Goal: Task Accomplishment & Management: Manage account settings

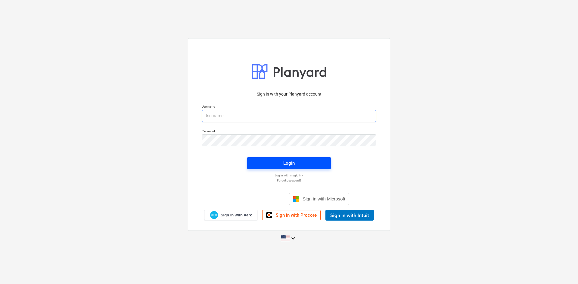
type input "[PERSON_NAME][EMAIL_ADDRESS][DOMAIN_NAME]"
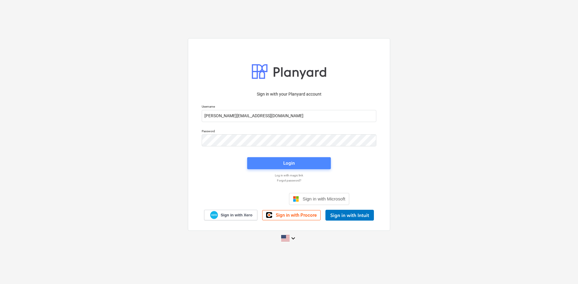
click at [282, 165] on span "Login" at bounding box center [288, 163] width 69 height 8
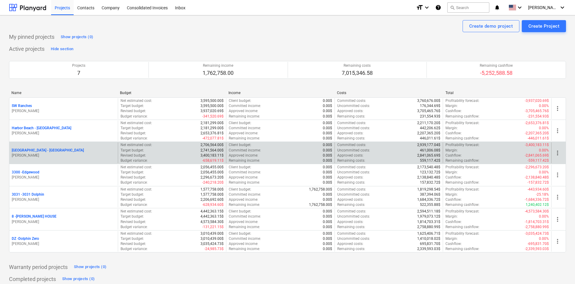
click at [49, 150] on p "[GEOGRAPHIC_DATA] - [GEOGRAPHIC_DATA]" at bounding box center [48, 150] width 72 height 5
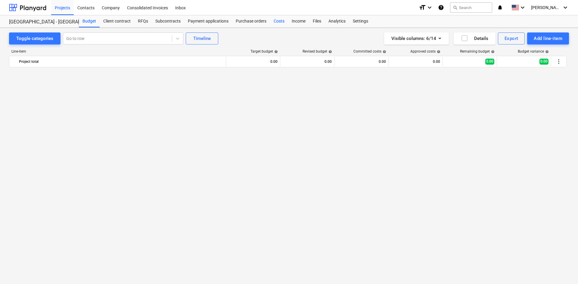
click at [278, 19] on div "Costs" at bounding box center [279, 21] width 18 height 12
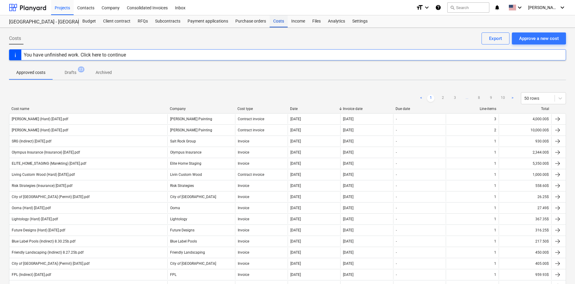
click at [278, 23] on div "Costs" at bounding box center [279, 21] width 18 height 12
click at [537, 38] on div "Approve a new cost" at bounding box center [540, 39] width 40 height 8
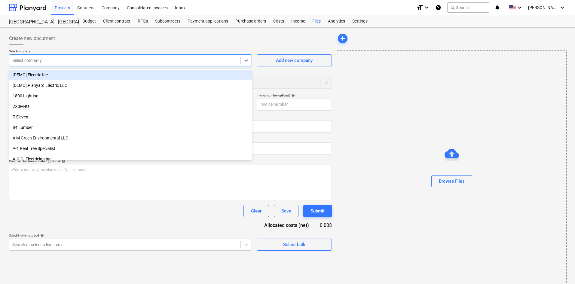
click at [53, 62] on div at bounding box center [124, 60] width 225 height 6
type input "bent"
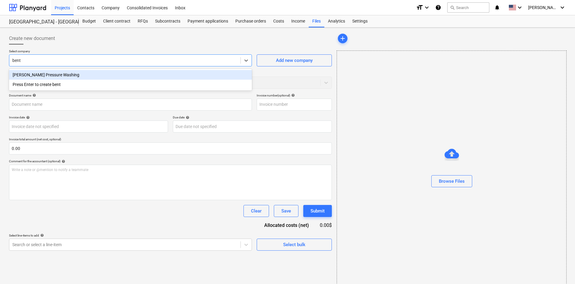
click at [67, 77] on div "[PERSON_NAME] Pressure Washing" at bounding box center [130, 75] width 243 height 10
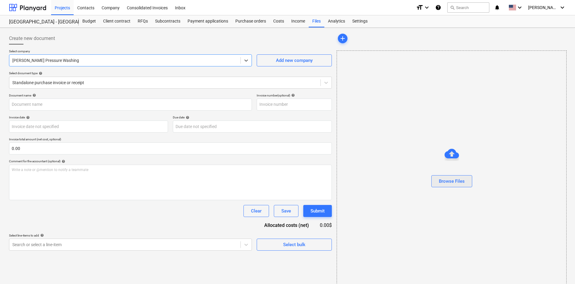
click at [462, 176] on button "Browse Files" at bounding box center [452, 181] width 41 height 12
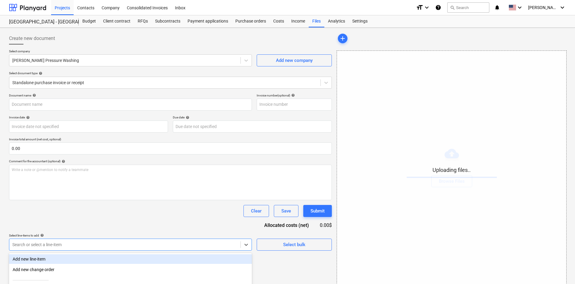
scroll to position [60, 0]
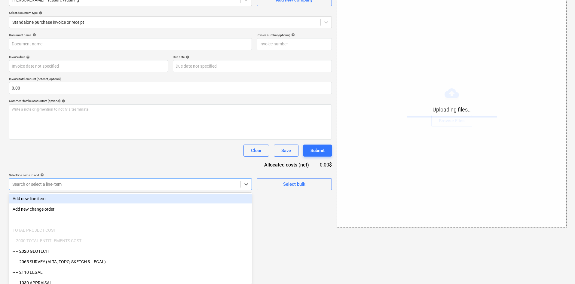
click at [146, 224] on body "Projects Contacts Company Consolidated Invoices Inbox format_size keyboard_arro…" at bounding box center [287, 82] width 575 height 284
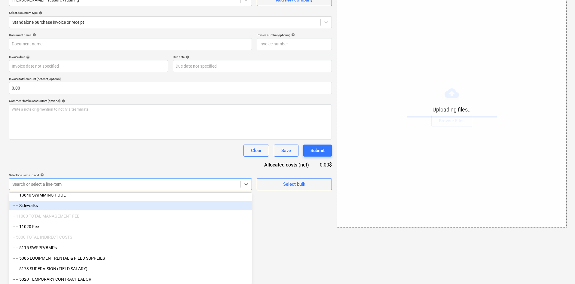
scroll to position [860, 0]
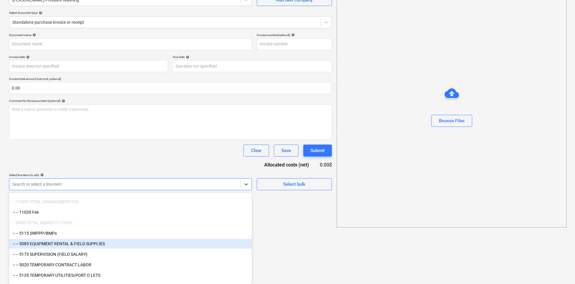
type input "[PERSON_NAME] Pressure Washing (Indirect) [DATE].pdf"
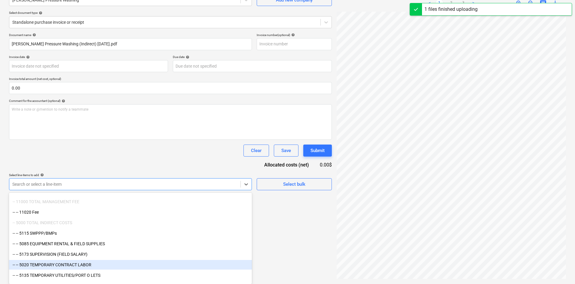
click at [99, 265] on div "-- -- 5020 TEMPORARY CONTRACT LABOR" at bounding box center [130, 265] width 243 height 10
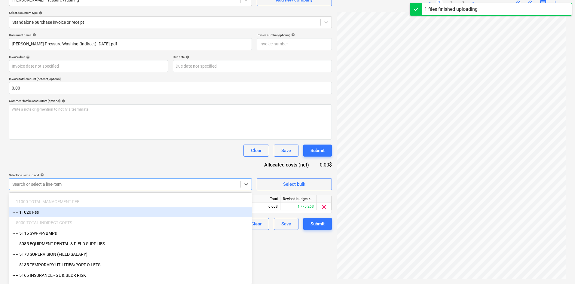
click at [169, 175] on div "Select line-items to add help" at bounding box center [130, 175] width 243 height 4
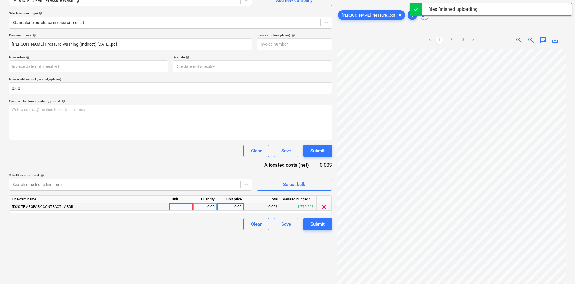
click at [225, 206] on div "0.00" at bounding box center [231, 207] width 22 height 8
type input "1300"
click at [193, 241] on div "Create new document Select company [PERSON_NAME] Pressure Washing Add new compa…" at bounding box center [171, 126] width 328 height 312
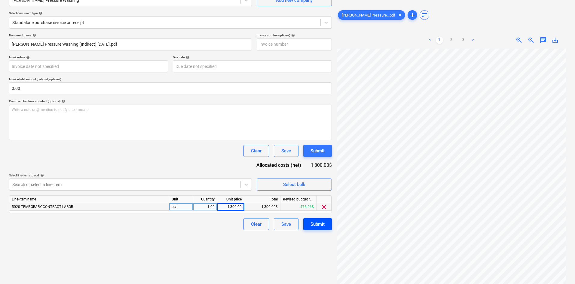
click at [317, 224] on div "Submit" at bounding box center [318, 225] width 14 height 8
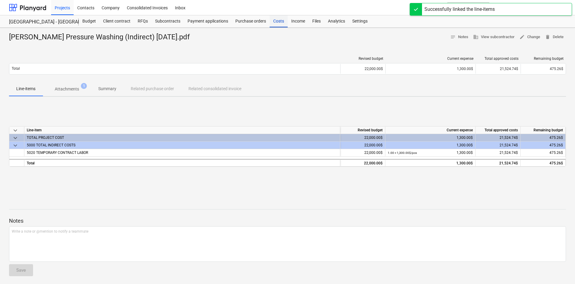
click at [279, 26] on div "Costs" at bounding box center [279, 21] width 18 height 12
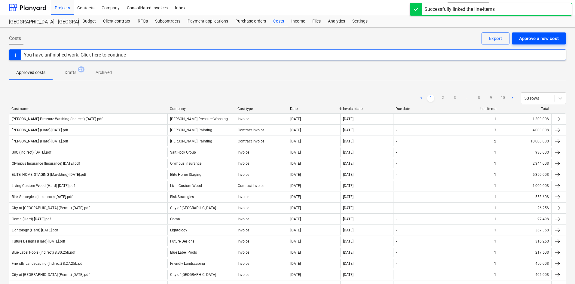
click at [536, 40] on div "Approve a new cost" at bounding box center [540, 39] width 40 height 8
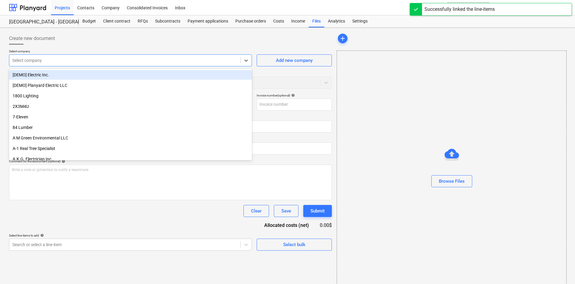
click at [85, 59] on div at bounding box center [124, 60] width 225 height 6
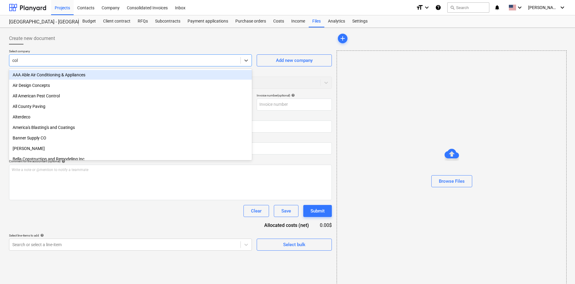
type input "colt"
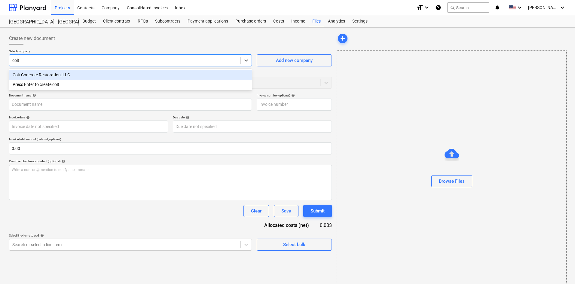
click at [91, 74] on div "Colt Concrete Restoration, LLC" at bounding box center [130, 75] width 243 height 10
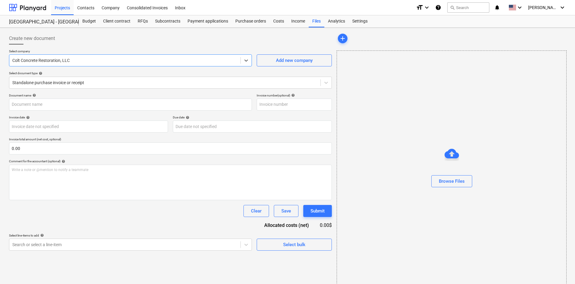
click at [446, 189] on div at bounding box center [452, 189] width 230 height 5
click at [448, 184] on div "Browse Files" at bounding box center [452, 181] width 26 height 8
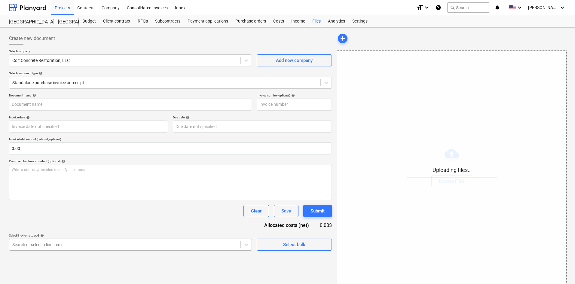
click at [114, 245] on body "Projects Contacts Company Consolidated Invoices Inbox format_size keyboard_arro…" at bounding box center [287, 142] width 575 height 284
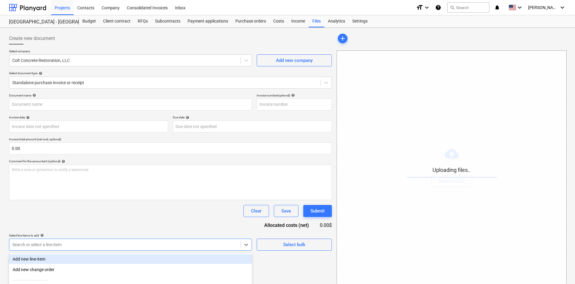
scroll to position [60, 0]
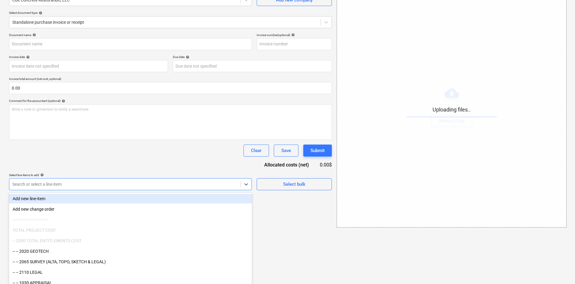
type input "e"
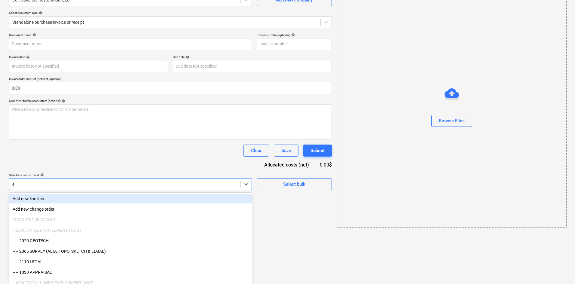
type input "Colt Concrete (Hard) [DATE].pdf"
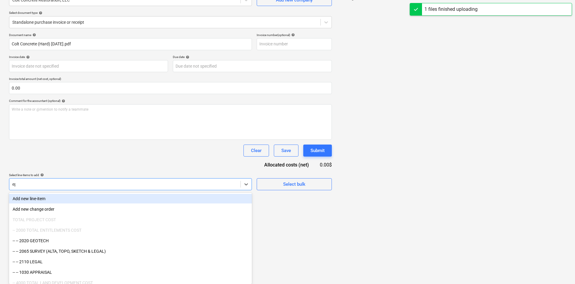
scroll to position [11, 0]
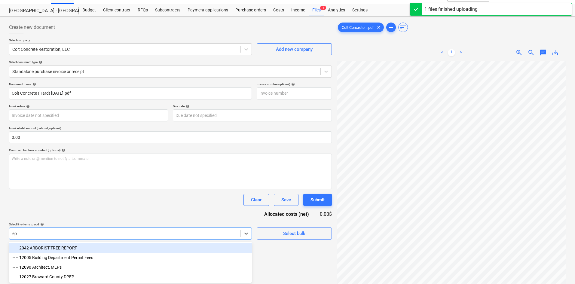
type input "e"
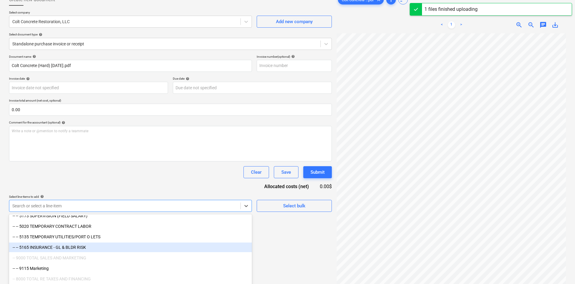
scroll to position [60, 0]
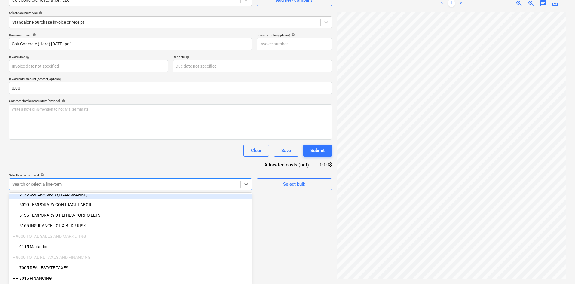
click at [184, 162] on div "Document name help Colt Concrete (Hard) [DATE].pdf Invoice number (optional) he…" at bounding box center [170, 111] width 323 height 157
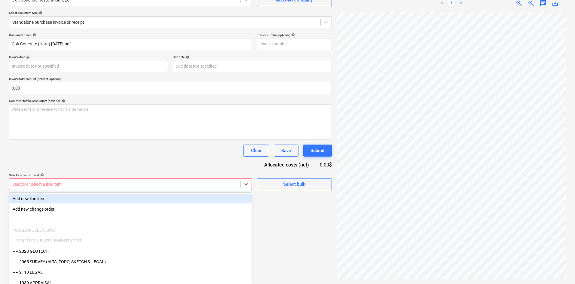
click at [205, 189] on div "Search or select a line-item" at bounding box center [124, 184] width 231 height 8
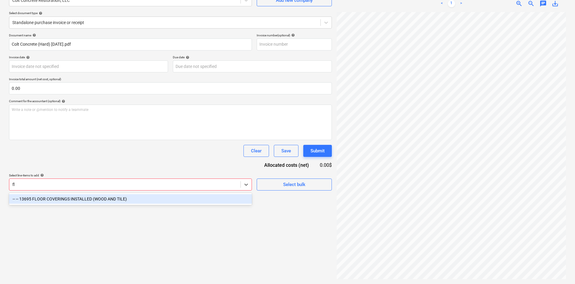
scroll to position [60, 0]
type input "flo"
click at [147, 199] on div "-- -- 13695 FLOOR COVERINGS INSTALLED (WOOD AND TILE)" at bounding box center [130, 199] width 243 height 10
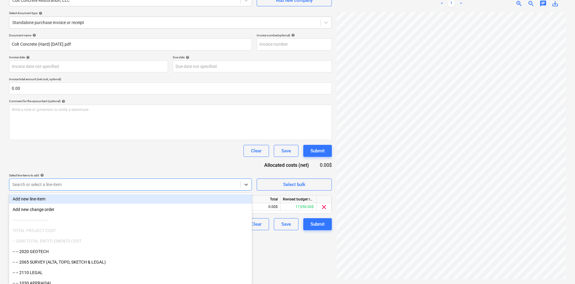
click at [184, 155] on div "Clear Save Submit" at bounding box center [170, 151] width 323 height 12
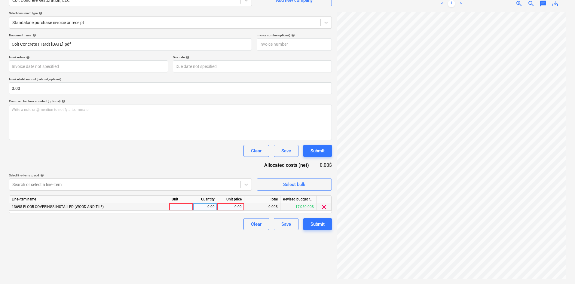
click at [232, 208] on div "0.00" at bounding box center [231, 207] width 22 height 8
click at [231, 206] on div "0.00" at bounding box center [231, 207] width 22 height 8
type input "5890"
click at [168, 255] on div "Create new document Select company Colt Concrete Restoration, LLC Add new compa…" at bounding box center [171, 126] width 328 height 312
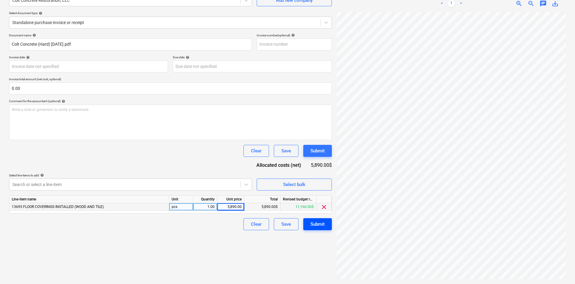
click at [315, 225] on div "Submit" at bounding box center [318, 225] width 14 height 8
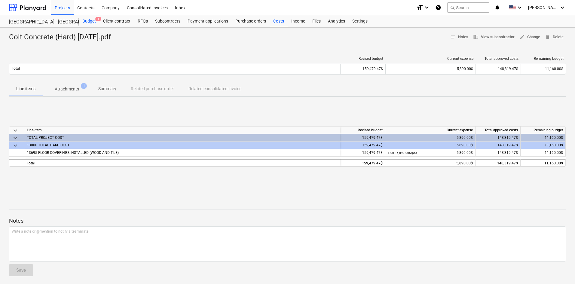
click at [89, 20] on div "Budget 1" at bounding box center [89, 21] width 21 height 12
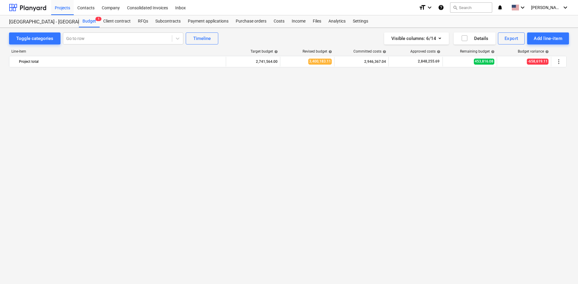
scroll to position [489, 0]
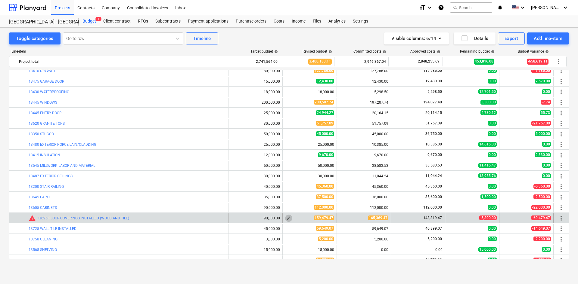
click at [288, 217] on span "edit" at bounding box center [288, 218] width 5 height 5
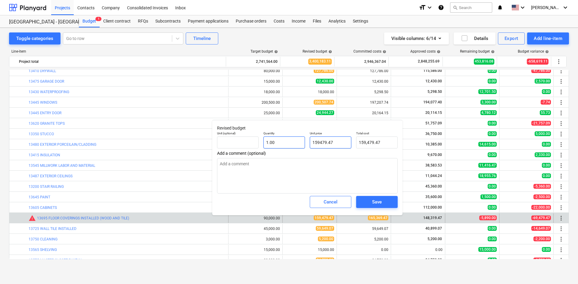
drag, startPoint x: 337, startPoint y: 141, endPoint x: 262, endPoint y: 150, distance: 76.0
click at [270, 147] on div "Unit (optional) Quantity 1.00 Unit price 159479.47 Total cost 159,479.47" at bounding box center [306, 140] width 185 height 22
type input "1"
type textarea "x"
type input "1.00"
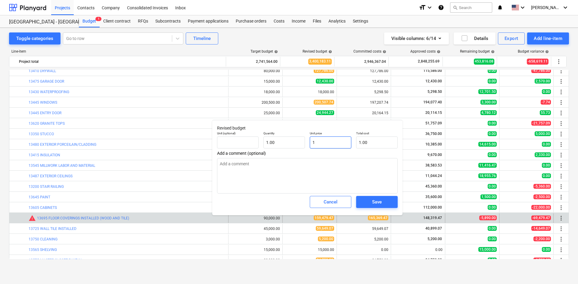
type input "16"
type textarea "x"
type input "16.00"
type input "165"
type textarea "x"
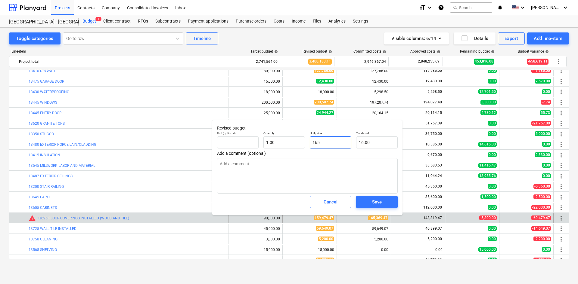
type input "165.00"
type input "1653"
type textarea "x"
type input "1,653.00"
type input "16536"
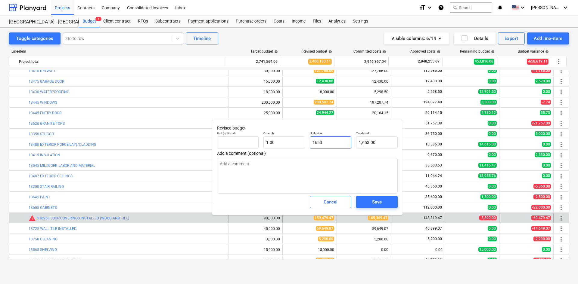
type textarea "x"
type input "16,536.00"
type input "165369"
type textarea "x"
type input "165,369.00"
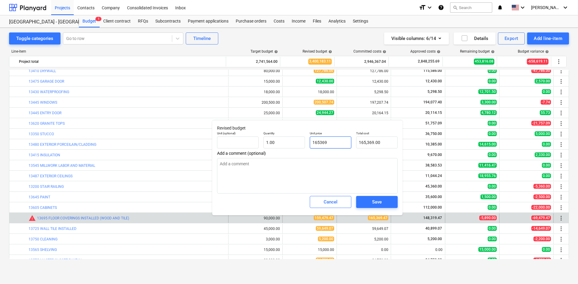
type input "165369."
type textarea "x"
type input "165369.4"
type textarea "x"
type input "165,369.40"
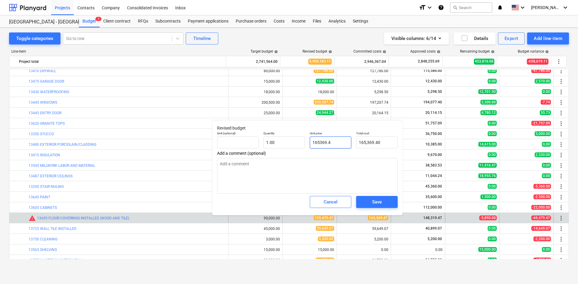
type input "165369.47"
type textarea "x"
type input "165,369.47"
click at [351, 205] on div "Cancel" at bounding box center [330, 202] width 46 height 17
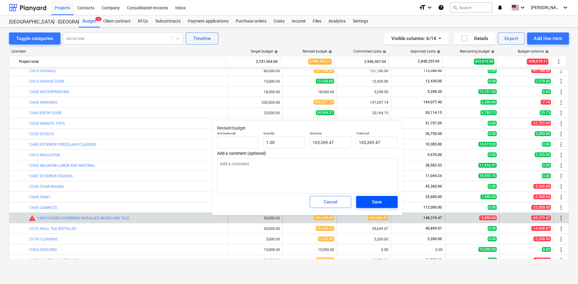
click at [365, 200] on span "Save" at bounding box center [376, 202] width 27 height 8
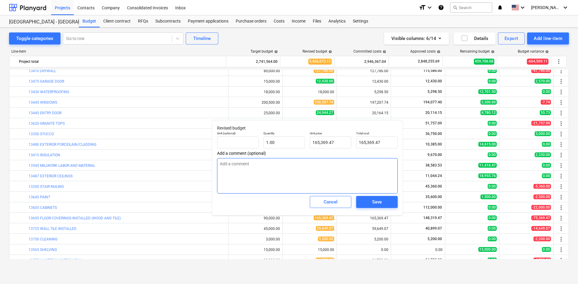
type textarea "x"
